Goal: Communication & Community: Share content

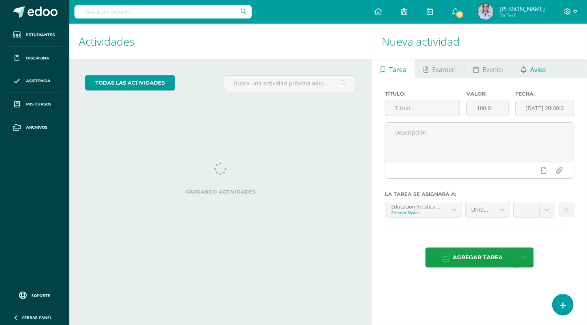
click at [539, 68] on span "Aviso" at bounding box center [538, 69] width 16 height 19
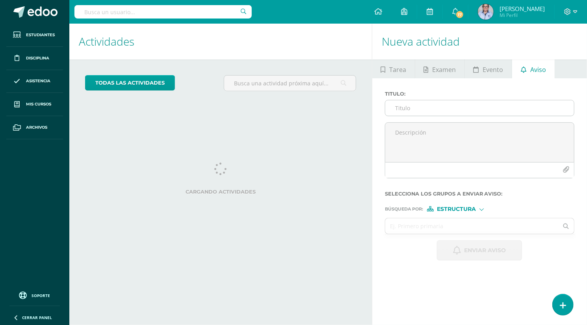
click at [412, 107] on input "Titulo :" at bounding box center [479, 107] width 189 height 15
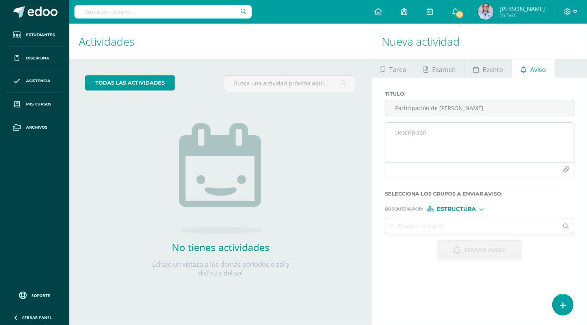
type input "Participación de [PERSON_NAME]"
click at [402, 137] on textarea at bounding box center [479, 142] width 189 height 39
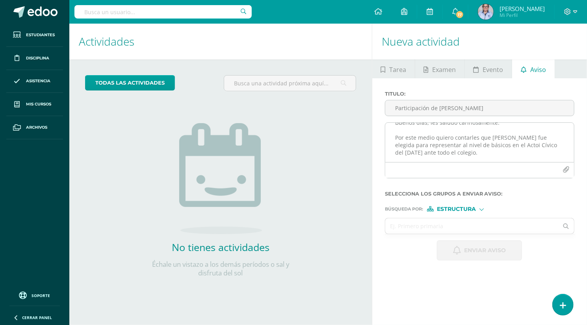
scroll to position [20, 0]
click at [400, 141] on textarea "Buenos días, les saludo cariñosamente. Por este medio quiero contarles que [PER…" at bounding box center [479, 142] width 189 height 39
click at [408, 159] on textarea "Buenos días, les saludo cariñosamente. Por este medio quiero contarles que [PER…" at bounding box center [479, 142] width 189 height 39
click at [477, 157] on textarea "Buenos días, les saludo cariñosamente. Por este medio quiero contarles que [PER…" at bounding box center [479, 142] width 189 height 39
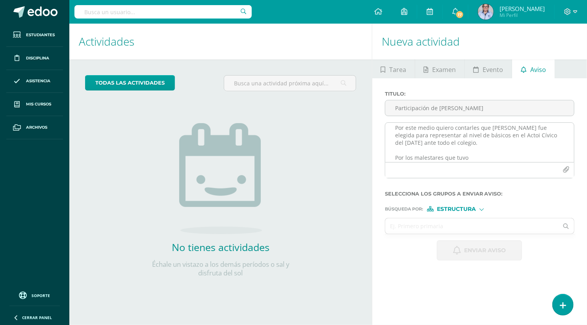
click at [477, 157] on textarea "Buenos días, les saludo cariñosamente. Por este medio quiero contarles que [PER…" at bounding box center [479, 142] width 189 height 39
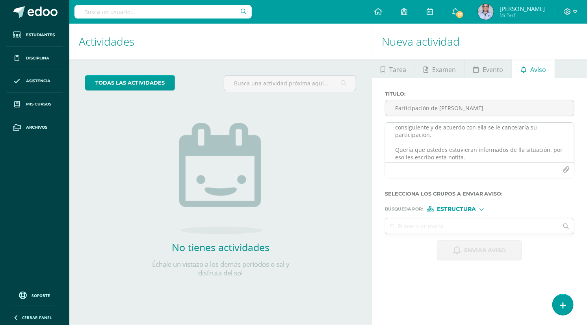
scroll to position [0, 0]
click at [502, 155] on textarea "Buenos días, les saludo cariñosamente. Por este medio quiero contarles que [PER…" at bounding box center [479, 142] width 189 height 39
click at [496, 147] on textarea "Buenos días, les saludo cariñosamente. Por este medio quiero contarles que [PER…" at bounding box center [479, 142] width 189 height 39
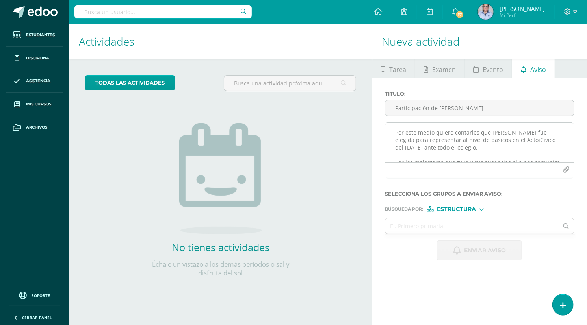
scroll to position [16, 0]
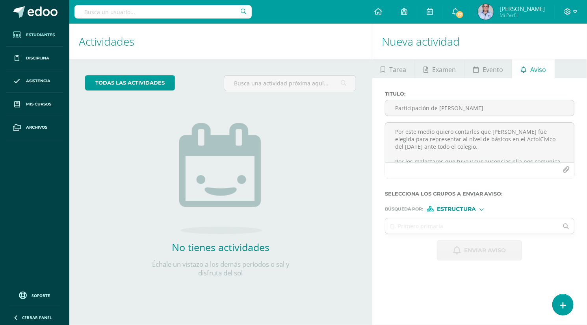
type textarea "Buenos días, les saludo cariñosamente. Por este medio quiero contarles que [PER…"
click at [43, 35] on span "Estudiantes" at bounding box center [40, 35] width 29 height 6
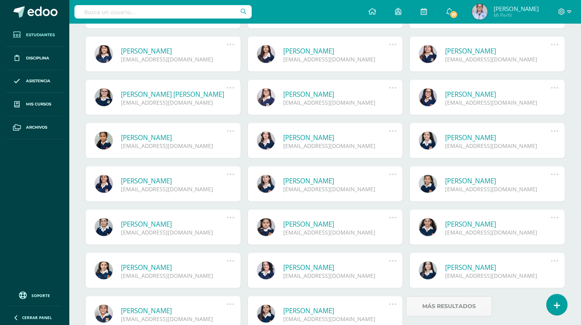
scroll to position [295, 0]
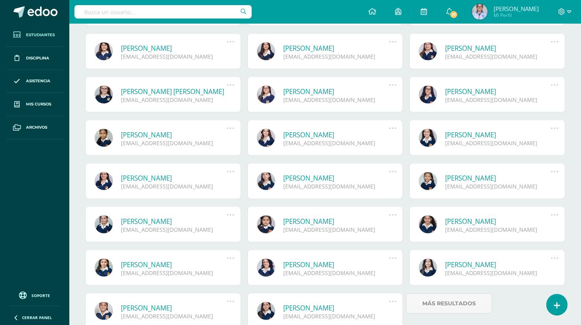
drag, startPoint x: 582, startPoint y: 165, endPoint x: 576, endPoint y: 343, distance: 178.1
click at [576, 325] on html "Estudiantes Disciplina Asistencia Mis cursos Archivos Soporte Ayuda Reportar un…" at bounding box center [290, 39] width 581 height 668
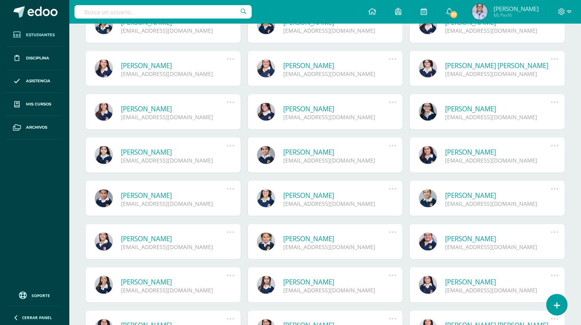
scroll to position [1166, 0]
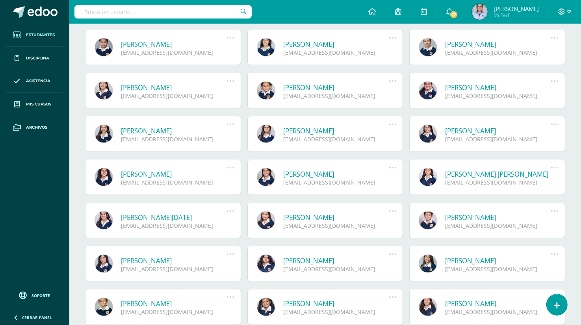
click at [46, 34] on span "Estudiantes" at bounding box center [40, 35] width 29 height 6
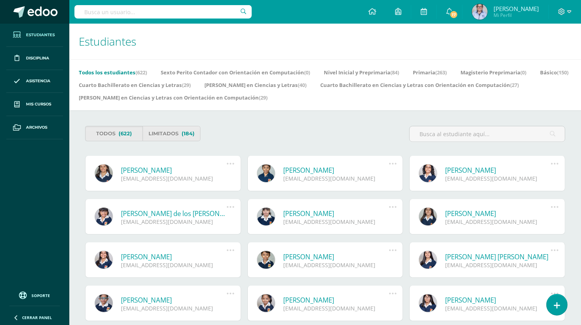
click at [43, 9] on span at bounding box center [43, 12] width 30 height 12
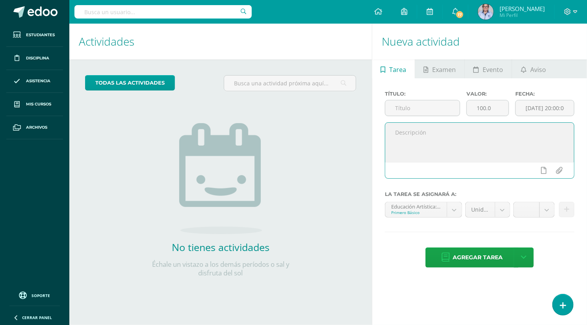
click at [448, 148] on textarea at bounding box center [479, 142] width 189 height 39
click at [401, 106] on input "text" at bounding box center [422, 107] width 74 height 15
click at [534, 66] on span "Aviso" at bounding box center [538, 69] width 16 height 19
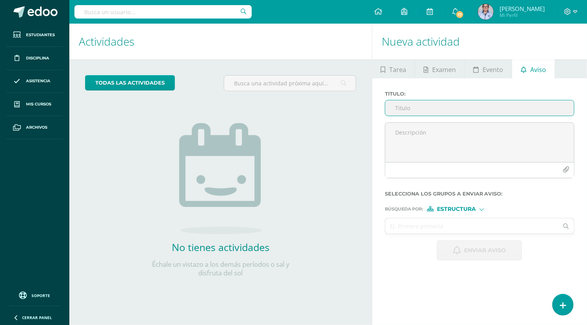
click at [398, 106] on input "Titulo :" at bounding box center [479, 107] width 189 height 15
click at [394, 107] on input "Angiee" at bounding box center [479, 107] width 189 height 15
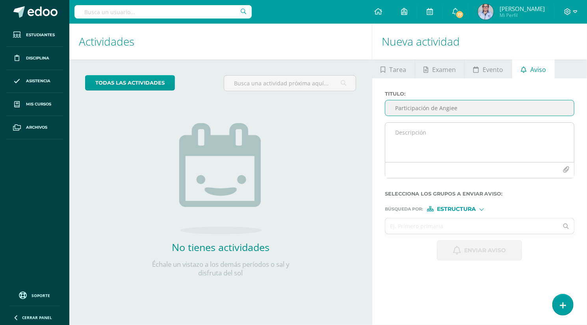
type input "Participación de Angiee"
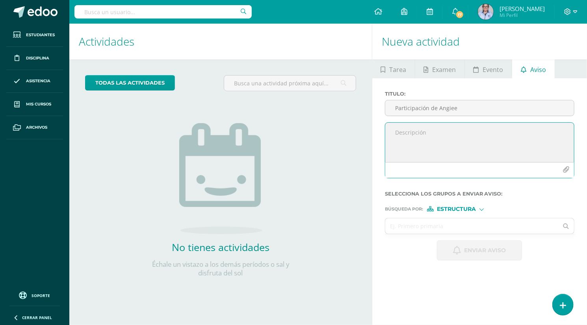
click at [391, 139] on textarea at bounding box center [479, 142] width 189 height 39
click at [411, 140] on textarea at bounding box center [479, 142] width 189 height 39
click at [410, 132] on textarea "Les saudo cariñosamente" at bounding box center [479, 142] width 189 height 39
click at [472, 132] on textarea "Les saludo cariñosamente" at bounding box center [479, 142] width 189 height 39
click at [470, 132] on textarea "Les saludo cariñosamente" at bounding box center [479, 142] width 189 height 39
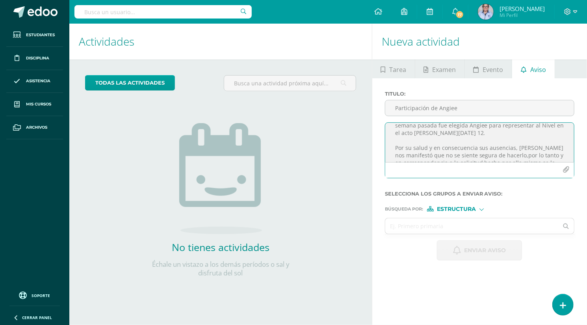
scroll to position [45, 0]
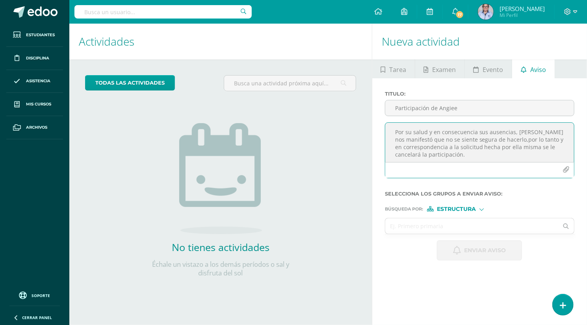
click at [513, 141] on textarea "Les saludo cariñosamente. Por este medio quiero contarles una situación dada. L…" at bounding box center [479, 142] width 189 height 39
click at [521, 132] on textarea "Les saludo cariñosamente. Por este medio quiero contarles una situación dada. L…" at bounding box center [479, 142] width 189 height 39
click at [476, 159] on textarea "Les saludo cariñosamente. Por este medio quiero contarles una situación dada. L…" at bounding box center [479, 142] width 189 height 39
click at [467, 156] on textarea "Les saludo cariñosamente. Por este medio quiero contarles una situación dada. L…" at bounding box center [479, 142] width 189 height 39
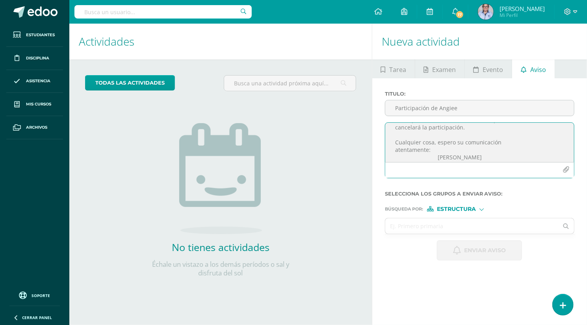
scroll to position [80, 0]
type textarea "Les saludo cariñosamente. Por este medio quiero contarles una situación dada. L…"
click at [411, 225] on input "text" at bounding box center [471, 226] width 173 height 15
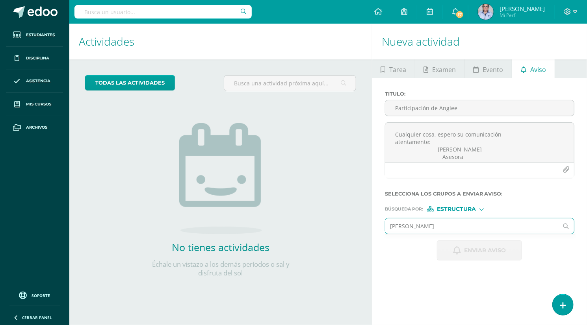
type input "Angiee Guerra"
click at [481, 211] on div "Estructura" at bounding box center [456, 209] width 59 height 6
click at [460, 228] on span "Persona" at bounding box center [459, 229] width 28 height 4
click at [398, 226] on input "text" at bounding box center [471, 226] width 173 height 15
type input "Angiee"
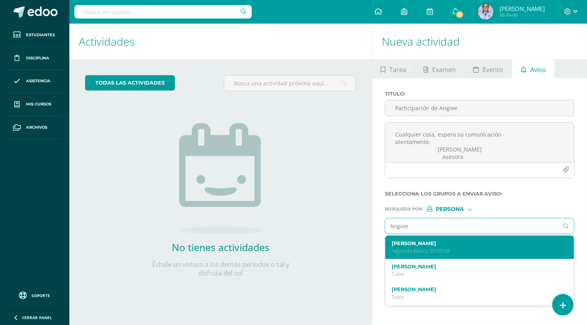
click at [448, 248] on p "Segundo Básico 2019159" at bounding box center [475, 251] width 169 height 7
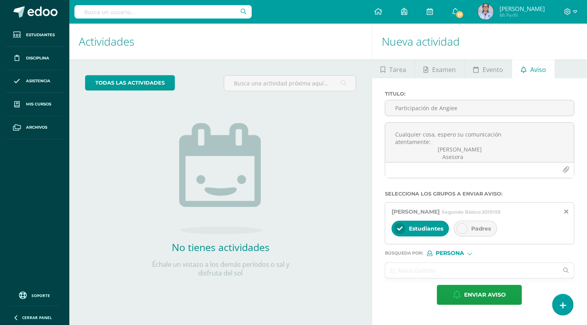
click at [477, 230] on span "Padres" at bounding box center [481, 228] width 20 height 7
click at [400, 229] on icon at bounding box center [400, 229] width 6 height 6
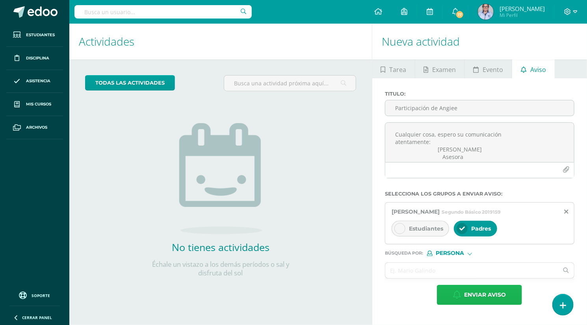
click at [476, 295] on span "Enviar aviso" at bounding box center [485, 294] width 42 height 19
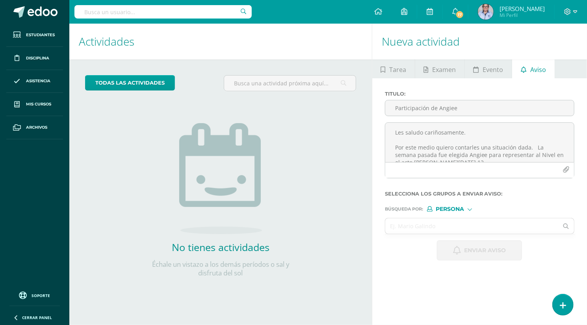
click at [476, 295] on div "Nueva actividad Tarea Examen Evento Aviso Título: Valor: 100.0 Fecha: 2025-09-1…" at bounding box center [481, 175] width 218 height 302
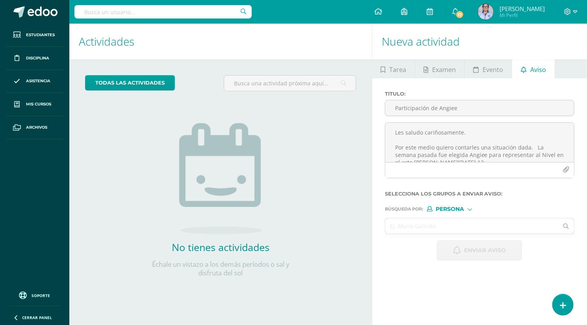
click at [476, 295] on div "Nueva actividad Tarea Examen Evento Aviso Título: Valor: 100.0 Fecha: 2025-09-1…" at bounding box center [481, 175] width 218 height 302
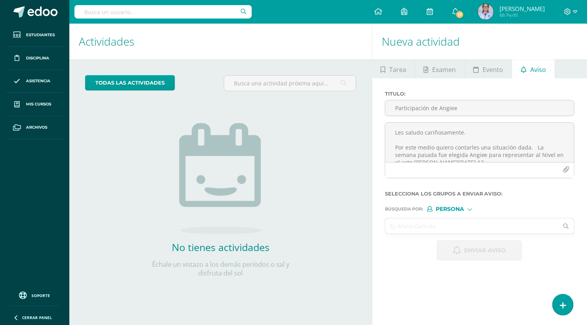
click at [476, 295] on div "Nueva actividad Tarea Examen Evento Aviso Título: Valor: 100.0 Fecha: 2025-09-1…" at bounding box center [481, 175] width 218 height 302
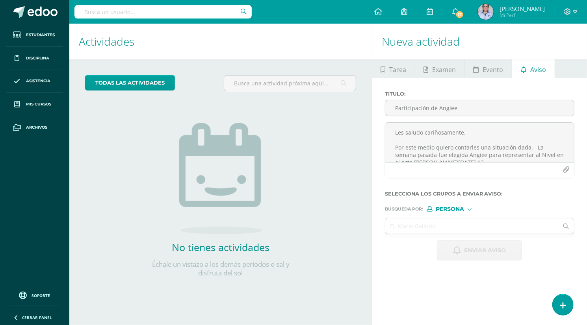
click at [476, 295] on div "Nueva actividad Tarea Examen Evento Aviso Título: Valor: 100.0 Fecha: 2025-09-1…" at bounding box center [481, 175] width 218 height 302
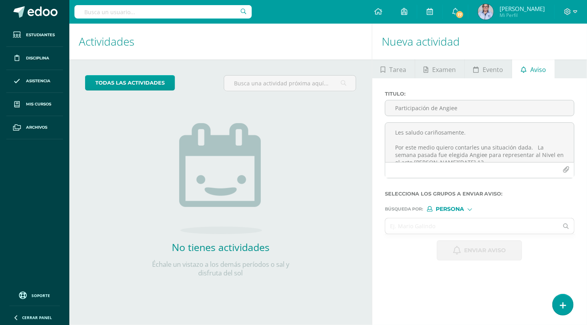
click at [476, 295] on div "Nueva actividad Tarea Examen Evento Aviso Título: Valor: 100.0 Fecha: 2025-09-1…" at bounding box center [481, 175] width 218 height 302
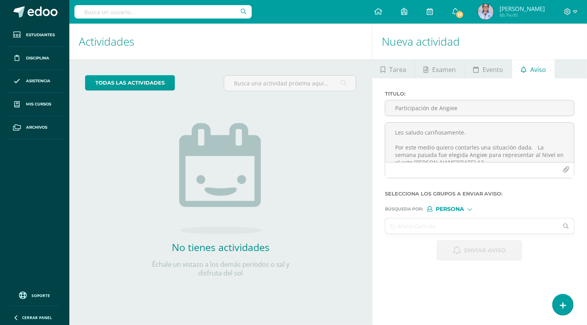
click at [476, 295] on div "Nueva actividad Tarea Examen Evento Aviso Título: Valor: 100.0 Fecha: 2025-09-1…" at bounding box center [481, 175] width 218 height 302
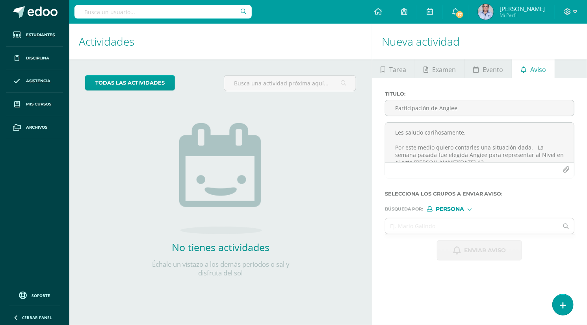
click at [476, 295] on div "Nueva actividad Tarea Examen Evento Aviso Título: Valor: 100.0 Fecha: 2025-09-1…" at bounding box center [481, 175] width 218 height 302
